Goal: Task Accomplishment & Management: Manage account settings

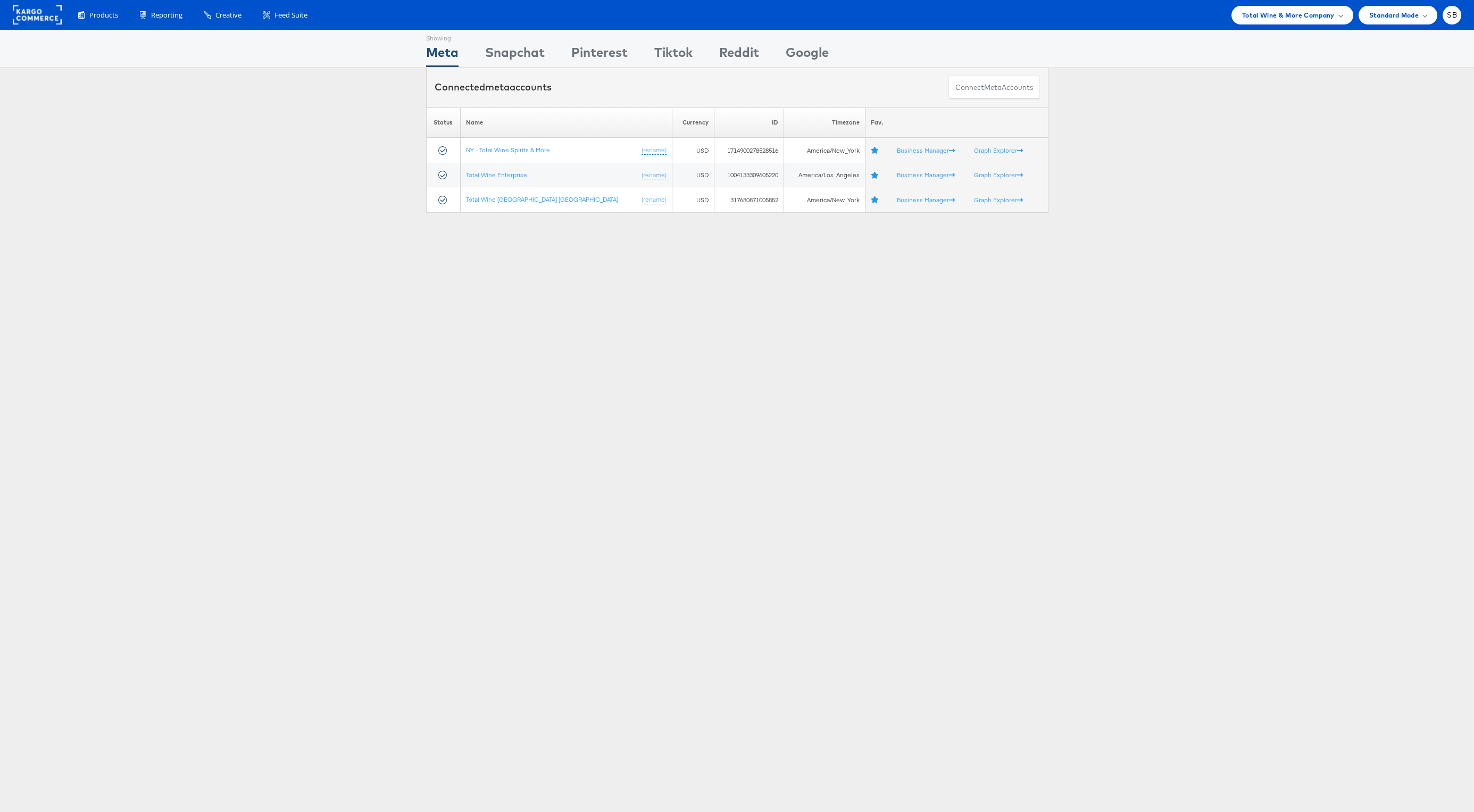
drag, startPoint x: 1205, startPoint y: 31, endPoint x: 1214, endPoint y: 29, distance: 9.2
click at [1206, 31] on div "Showing Meta Showing Snapchat Showing Pinterest Showing Tiktok Showing Reddit S…" at bounding box center [737, 49] width 1474 height 38
click at [1268, 18] on span "Total Wine & More Company" at bounding box center [1289, 15] width 93 height 11
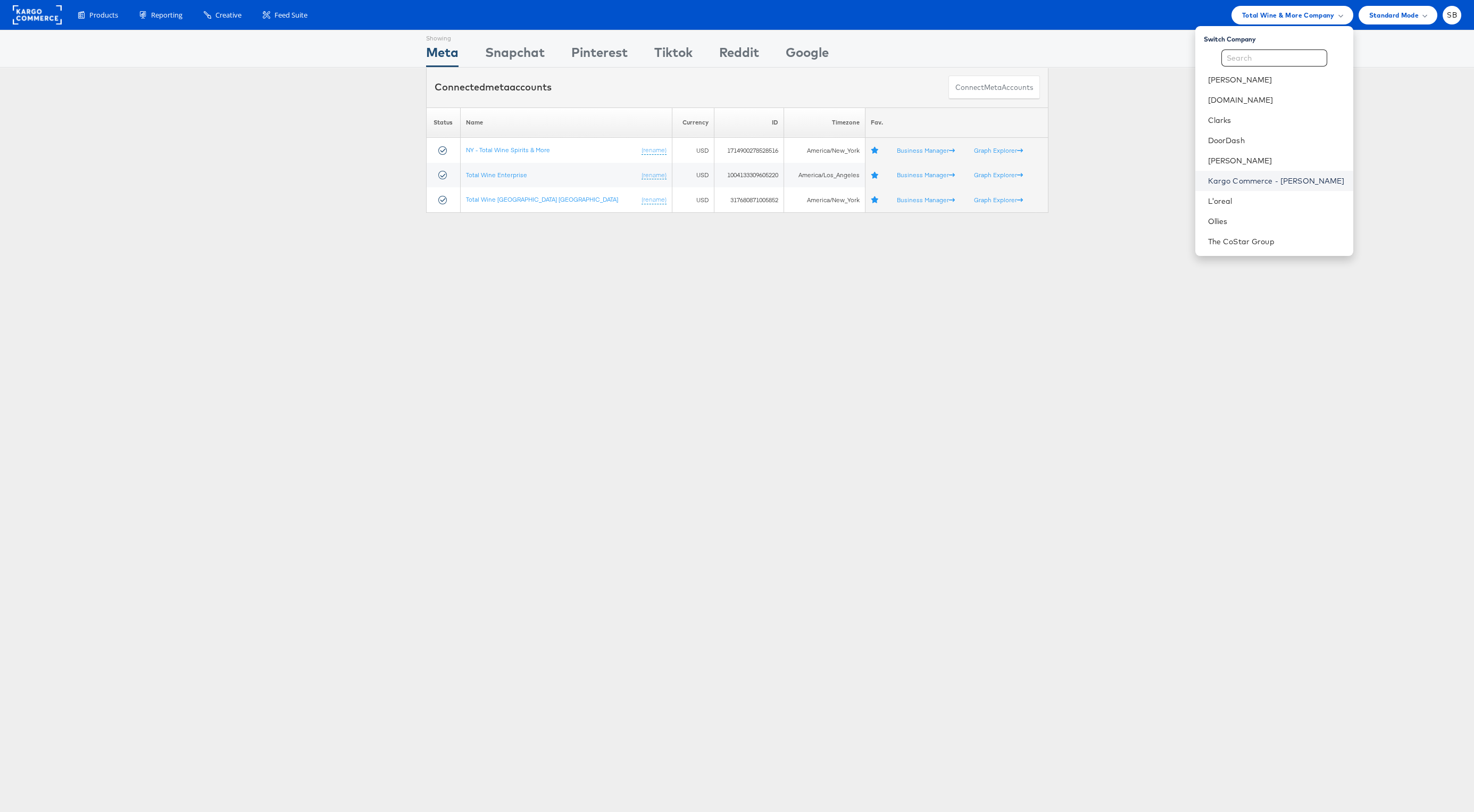
click at [1291, 184] on link "Kargo Commerce - Sydnee Burke" at bounding box center [1276, 181] width 137 height 11
